Goal: Find specific page/section: Find specific page/section

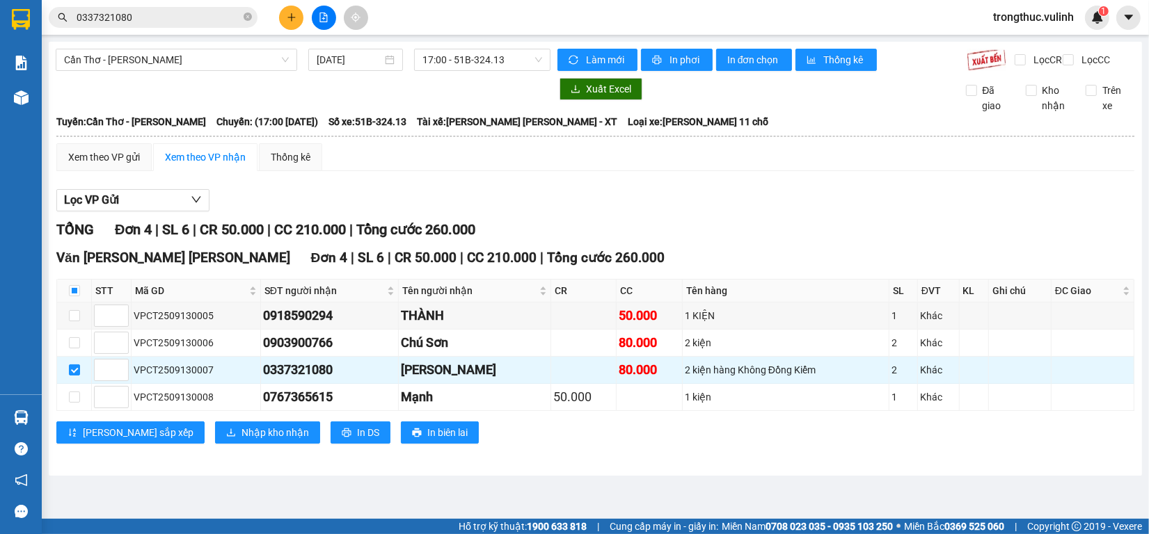
scroll to position [158, 0]
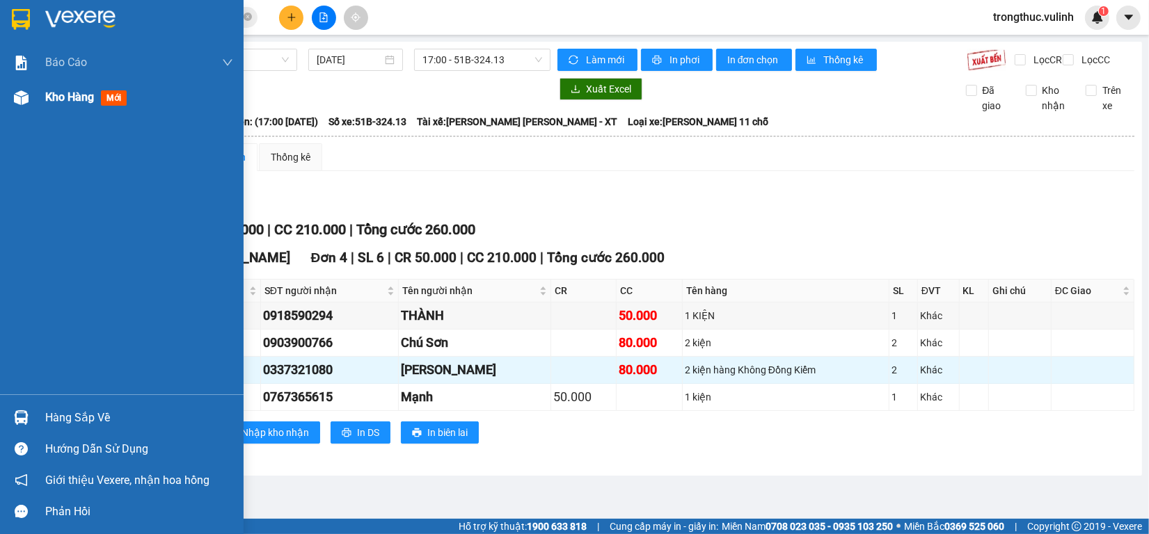
click at [15, 106] on div at bounding box center [21, 98] width 24 height 24
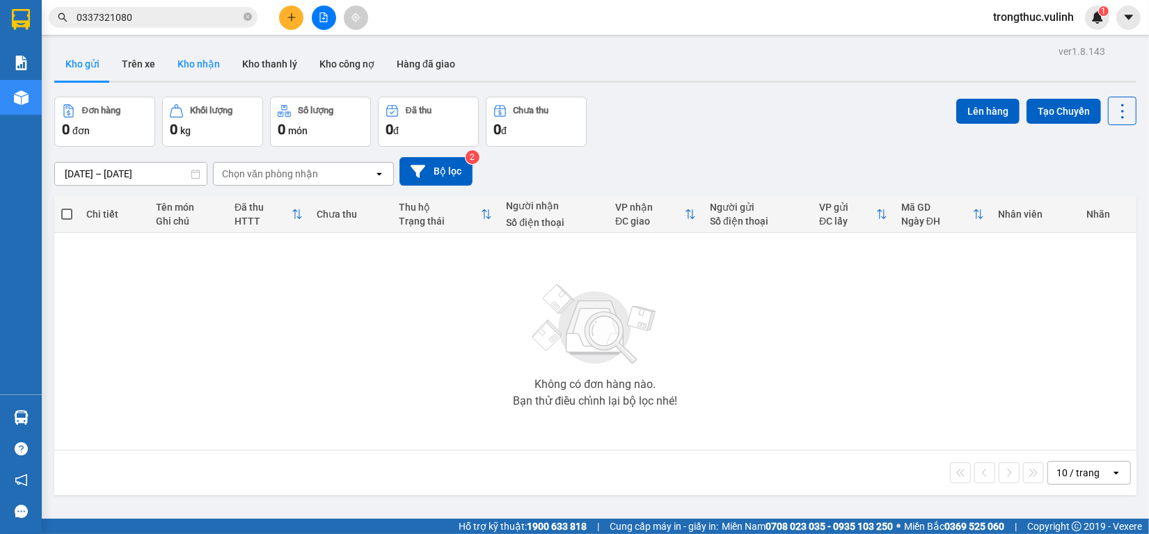
click at [193, 66] on button "Kho nhận" at bounding box center [198, 63] width 65 height 33
